Goal: Information Seeking & Learning: Learn about a topic

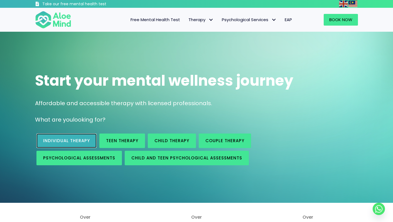
click at [72, 144] on link "Individual therapy" at bounding box center [66, 141] width 60 height 14
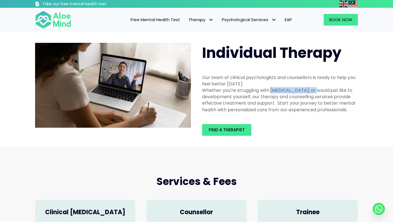
drag, startPoint x: 271, startPoint y: 90, endPoint x: 314, endPoint y: 90, distance: 42.6
click at [314, 90] on div "Whether you're struggling with [MEDICAL_DATA], or would just like to developmen…" at bounding box center [280, 100] width 156 height 26
copy div "[MEDICAL_DATA]"
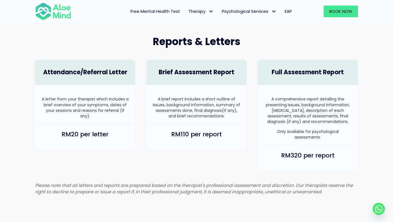
scroll to position [329, 0]
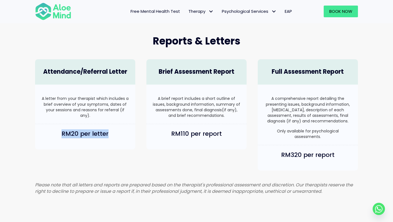
drag, startPoint x: 57, startPoint y: 131, endPoint x: 115, endPoint y: 133, distance: 58.2
click at [115, 133] on h4 "RM20 per letter" at bounding box center [85, 134] width 89 height 9
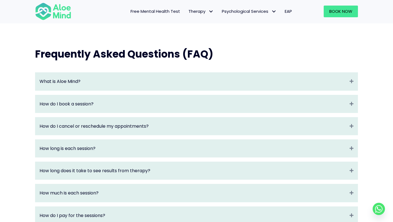
scroll to position [566, 0]
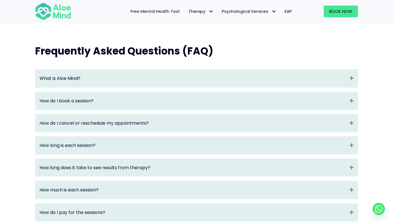
click at [153, 132] on div "How do I cancel or reschedule my appointments? Expand" at bounding box center [196, 123] width 322 height 18
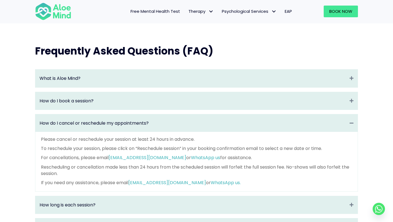
click at [153, 132] on div "How do I cancel or reschedule my appointments? Collapse" at bounding box center [196, 123] width 322 height 18
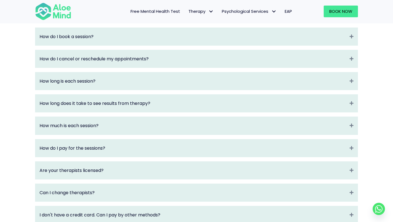
scroll to position [645, 0]
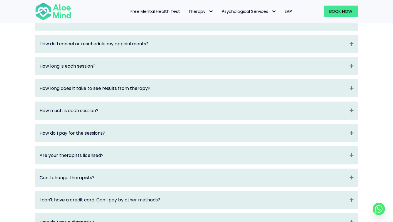
click at [147, 75] on div "How long is each session? Expand" at bounding box center [196, 66] width 322 height 18
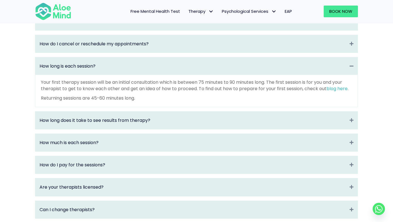
click at [147, 75] on div "How long is each session? Collapse" at bounding box center [196, 66] width 322 height 18
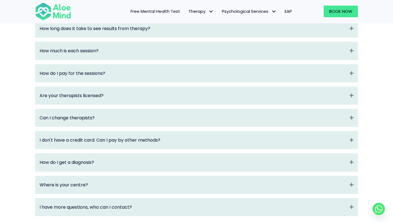
scroll to position [726, 0]
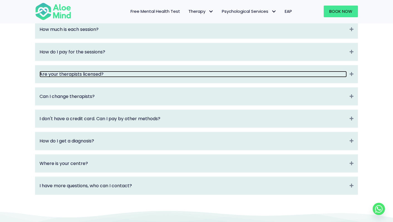
click at [138, 77] on link "Are your therapists licensed?" at bounding box center [193, 74] width 307 height 6
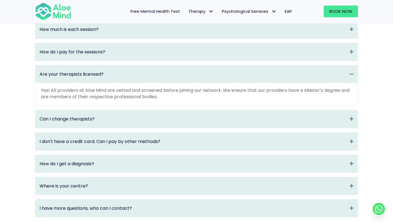
drag, startPoint x: 106, startPoint y: 82, endPoint x: 140, endPoint y: 9, distance: 80.0
